Goal: Information Seeking & Learning: Learn about a topic

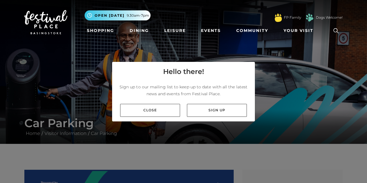
click at [155, 117] on link "Close" at bounding box center [150, 110] width 60 height 13
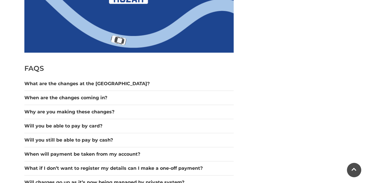
scroll to position [456, 0]
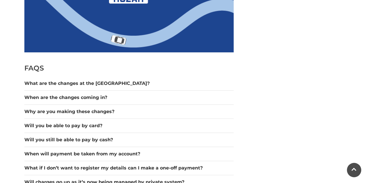
click at [36, 81] on button "What are the changes at the [GEOGRAPHIC_DATA]?" at bounding box center [129, 83] width 210 height 7
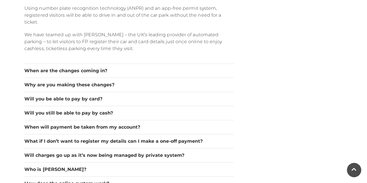
scroll to position [565, 0]
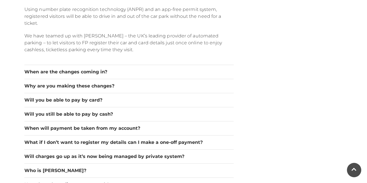
click at [39, 68] on button "When are the changes coming in?" at bounding box center [129, 71] width 210 height 7
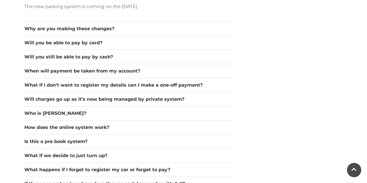
scroll to position [563, 0]
click at [38, 26] on button "Why are you making these changes?" at bounding box center [129, 28] width 210 height 7
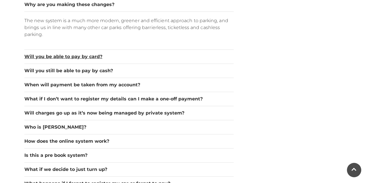
click at [35, 53] on button "Will you be able to pay by card?" at bounding box center [129, 56] width 210 height 7
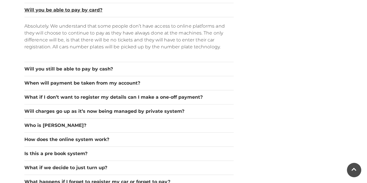
scroll to position [572, 0]
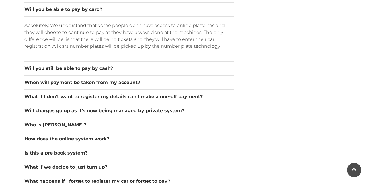
click at [38, 65] on button "Will you still be able to pay by cash?" at bounding box center [129, 68] width 210 height 7
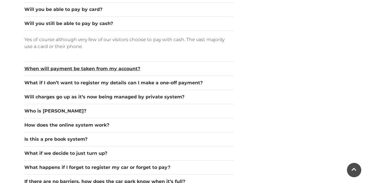
click at [35, 69] on button "When will payment be taken from my account?" at bounding box center [129, 68] width 210 height 7
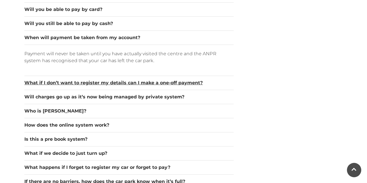
click at [34, 82] on button "What if I don’t want to register my details can I make a one-off payment?" at bounding box center [129, 82] width 210 height 7
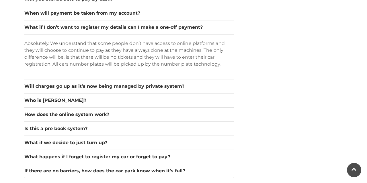
scroll to position [597, 0]
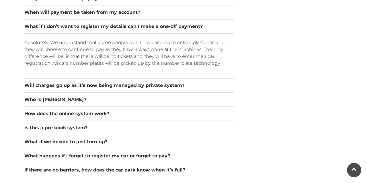
click at [36, 82] on button "Will charges go up as it’s now being managed by private system?" at bounding box center [129, 85] width 210 height 7
